Goal: Transaction & Acquisition: Purchase product/service

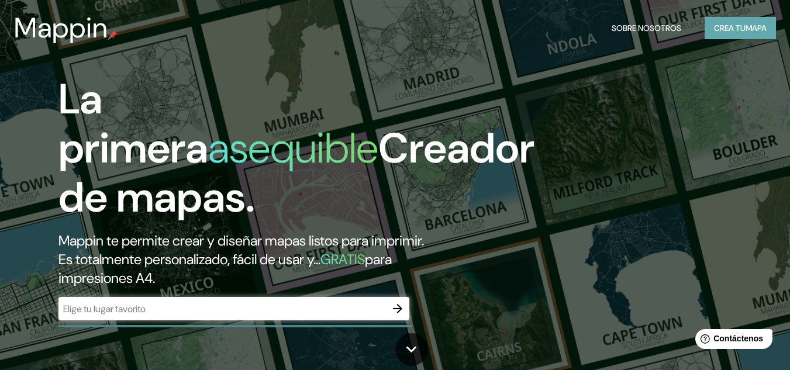
click at [720, 23] on font "Crea tu" at bounding box center [730, 28] width 32 height 11
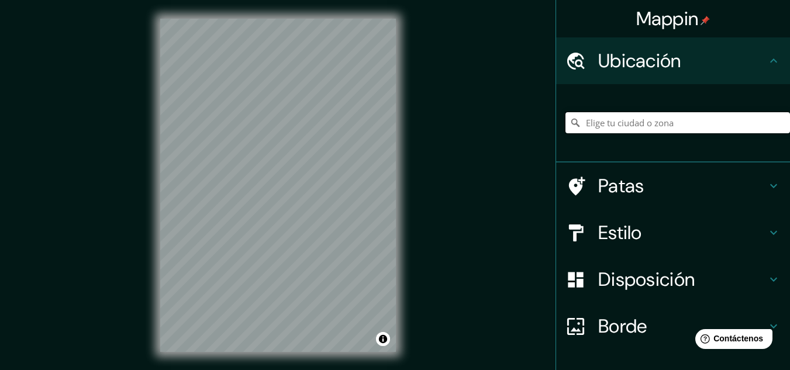
click at [614, 128] on input "Elige tu ciudad o zona" at bounding box center [677, 122] width 224 height 21
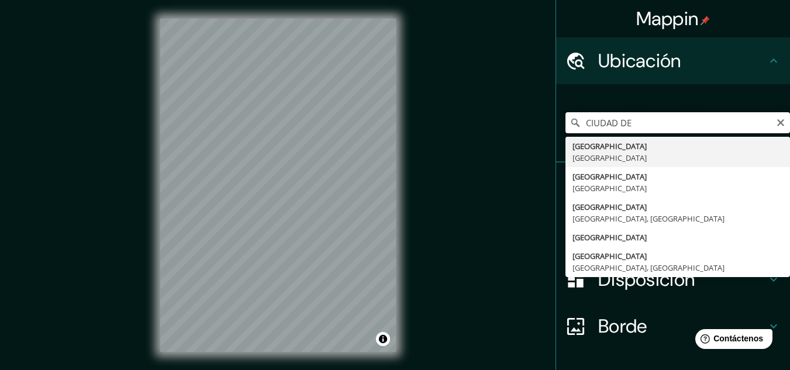
type input "[GEOGRAPHIC_DATA], [GEOGRAPHIC_DATA]"
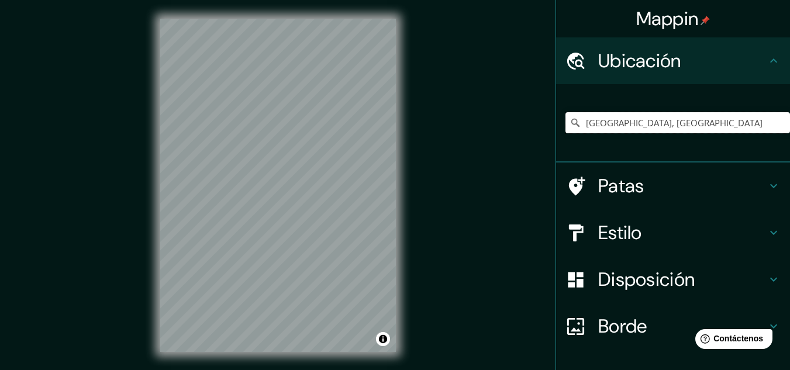
click at [614, 128] on input "[GEOGRAPHIC_DATA], [GEOGRAPHIC_DATA]" at bounding box center [677, 122] width 224 height 21
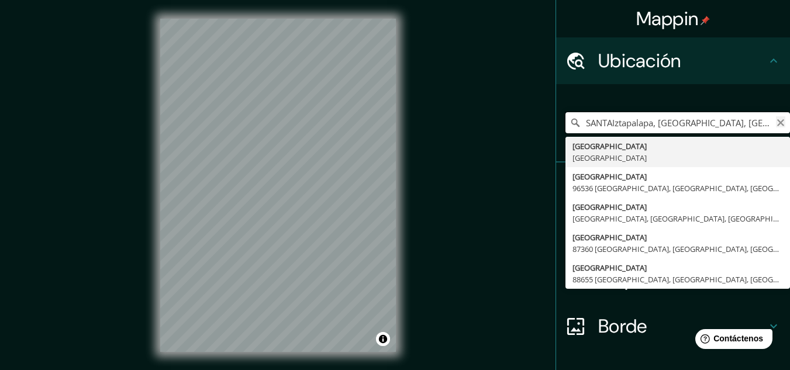
type input "SANTAIztapalapa, [GEOGRAPHIC_DATA], [GEOGRAPHIC_DATA]"
click at [776, 125] on icon "Claro" at bounding box center [780, 122] width 9 height 9
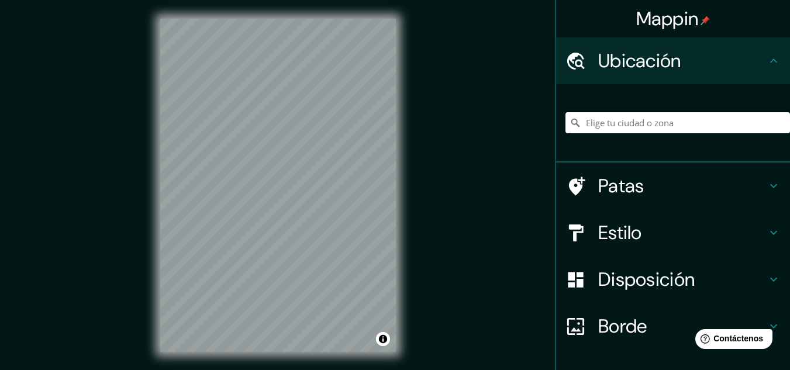
click at [630, 124] on input "Elige tu ciudad o zona" at bounding box center [677, 122] width 224 height 21
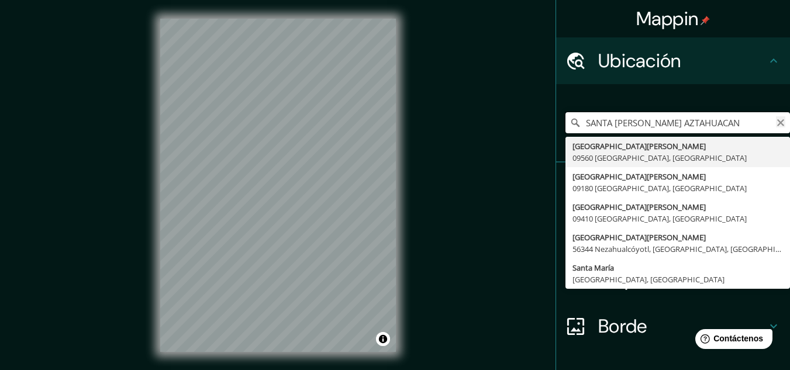
type input "SANTA [PERSON_NAME] AZTAHUACAN"
click at [771, 128] on div "[GEOGRAPHIC_DATA][PERSON_NAME] [GEOGRAPHIC_DATA][PERSON_NAME], [GEOGRAPHIC_DATA…" at bounding box center [677, 122] width 224 height 21
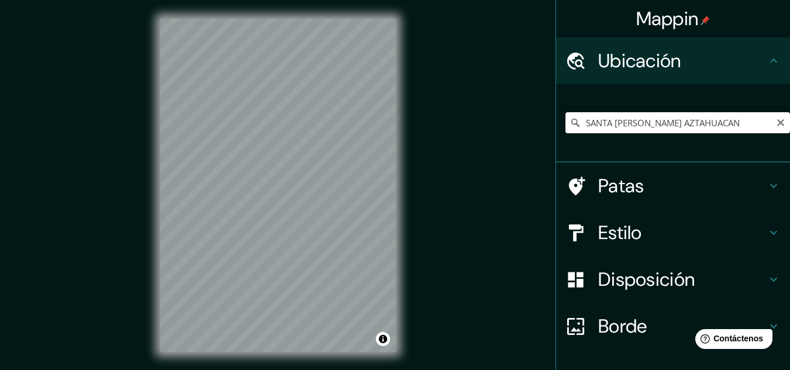
click at [639, 241] on h4 "Estilo" at bounding box center [682, 232] width 168 height 23
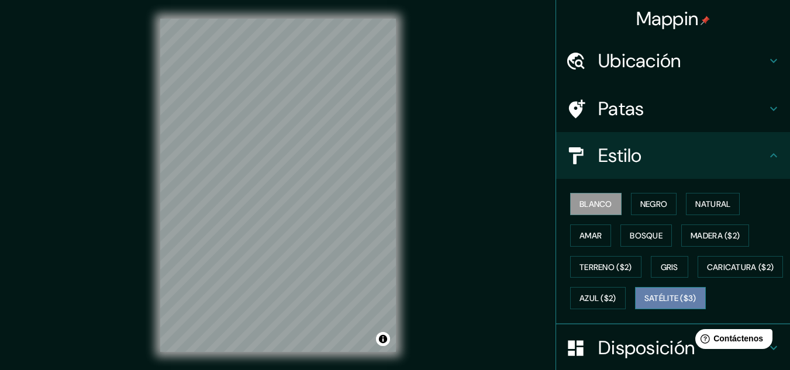
click at [644, 304] on font "Satélite ($3)" at bounding box center [670, 298] width 52 height 11
click at [648, 247] on div "Blanco Negro Natural Amar Bosque Madera ($2) Terreno ($2) Gris Caricatura ($2) …" at bounding box center [677, 251] width 224 height 126
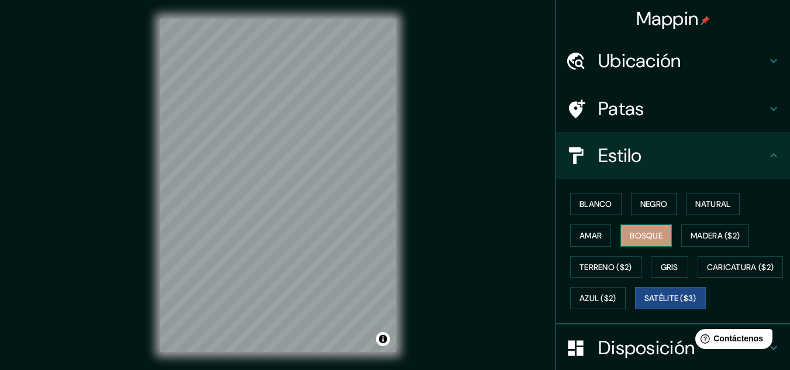
click at [648, 244] on button "Bosque" at bounding box center [645, 235] width 51 height 22
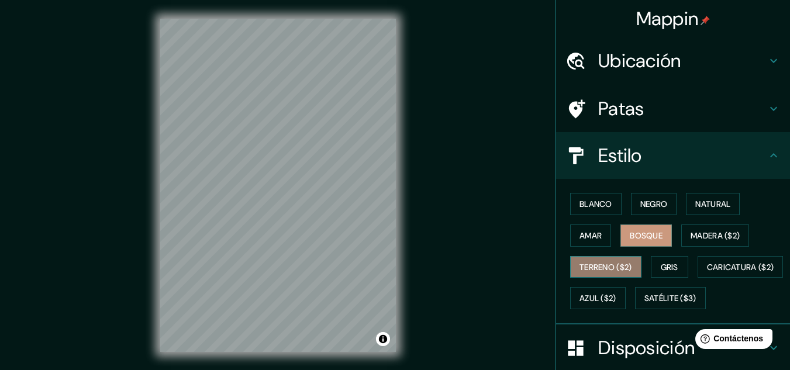
click at [616, 268] on font "Terreno ($2)" at bounding box center [605, 267] width 53 height 11
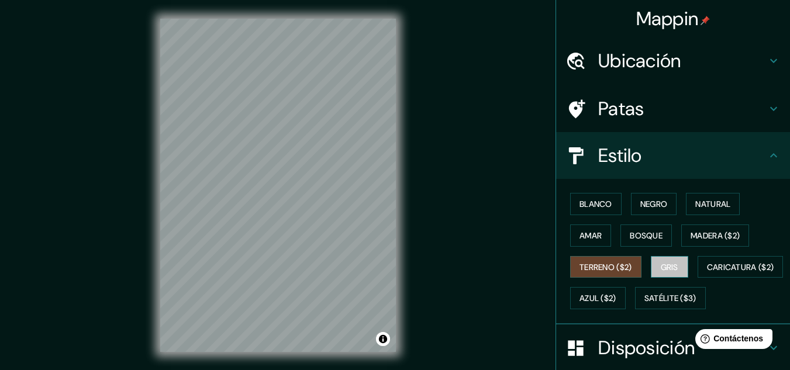
click at [665, 267] on font "Gris" at bounding box center [670, 267] width 18 height 11
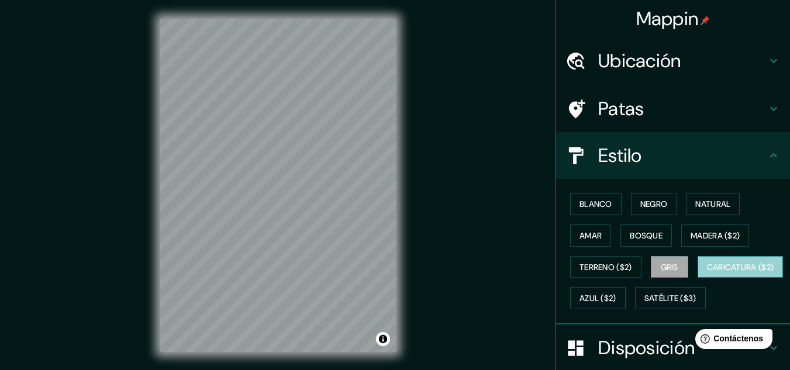
click at [707, 275] on font "Caricatura ($2)" at bounding box center [740, 267] width 67 height 15
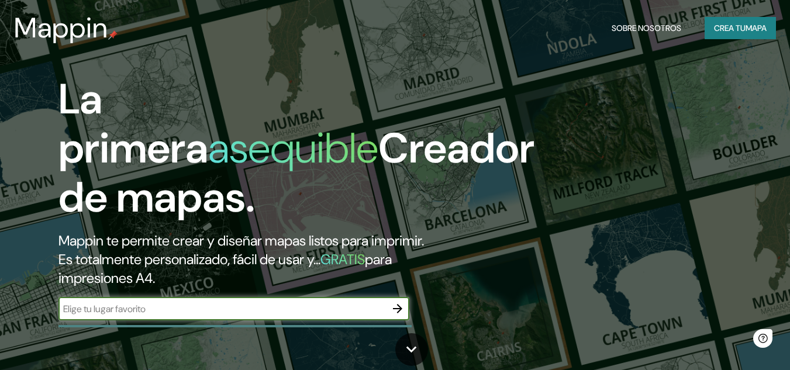
click at [710, 23] on button "Crea tu mapa" at bounding box center [739, 28] width 71 height 22
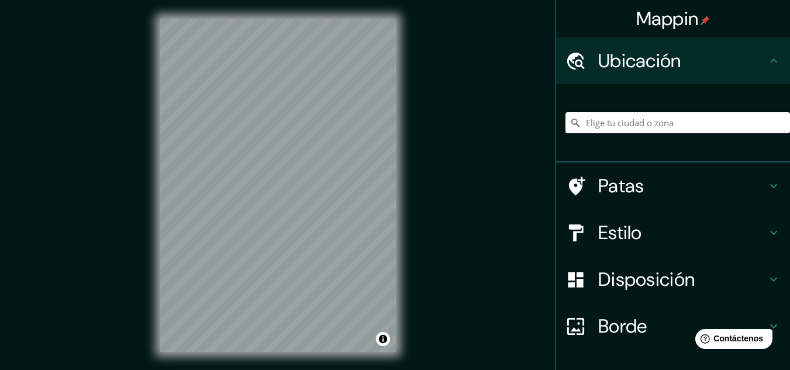
click at [606, 113] on input "Elige tu ciudad o zona" at bounding box center [677, 122] width 224 height 21
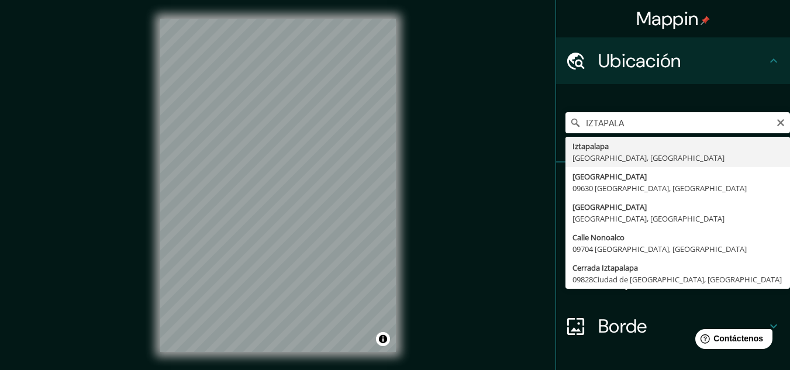
type input "Iztapalapa, [GEOGRAPHIC_DATA], [GEOGRAPHIC_DATA]"
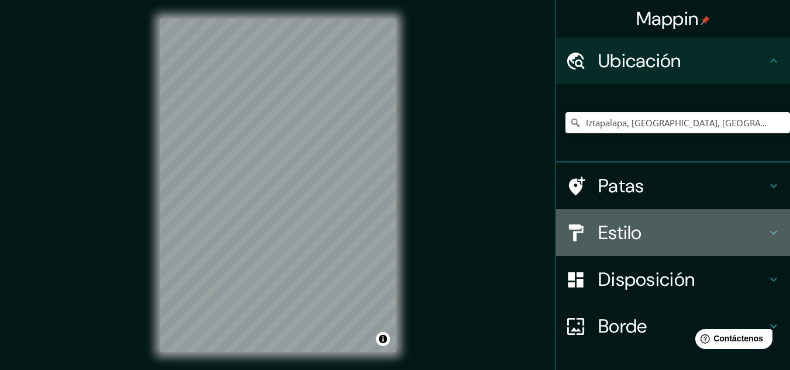
click at [610, 233] on font "Estilo" at bounding box center [620, 232] width 44 height 25
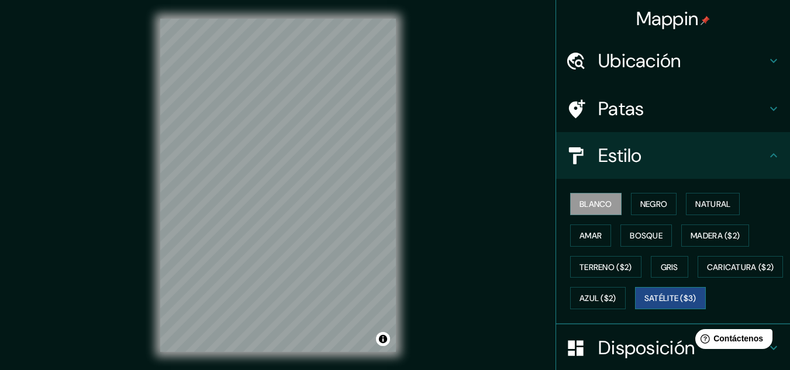
click at [644, 304] on font "Satélite ($3)" at bounding box center [670, 298] width 52 height 11
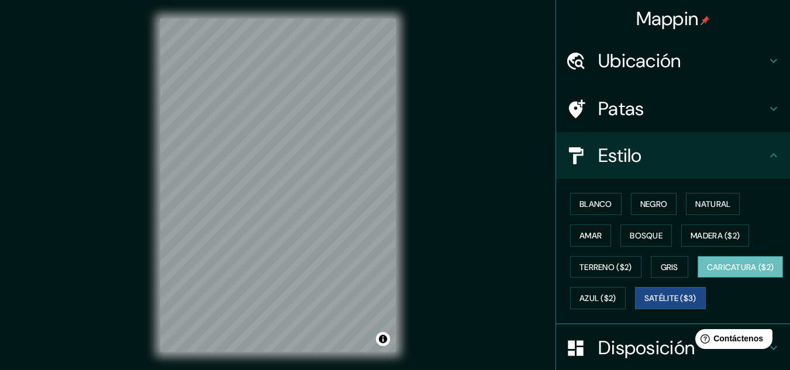
click at [697, 278] on button "Caricatura ($2)" at bounding box center [740, 267] width 86 height 22
